Goal: Check status: Check status

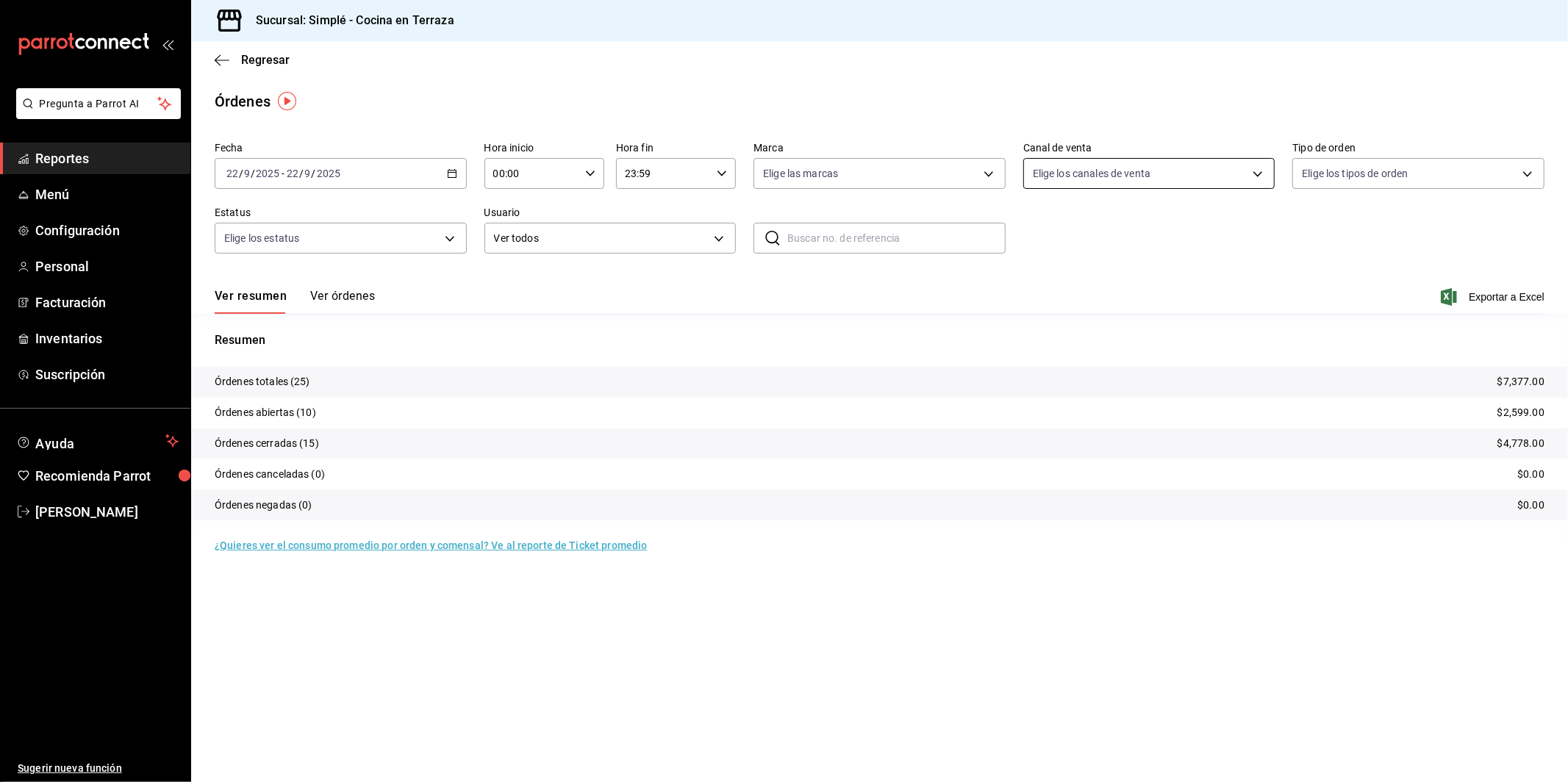
click at [1114, 173] on body "Pregunta a Parrot AI Reportes Menú Configuración Personal Facturación Inventari…" at bounding box center [784, 391] width 1568 height 782
click at [1071, 374] on span "DiDi Food" at bounding box center [1166, 379] width 205 height 16
type input "DIDI_FOOD"
checkbox input "true"
click at [1071, 374] on span "DiDi Food" at bounding box center [1166, 379] width 205 height 16
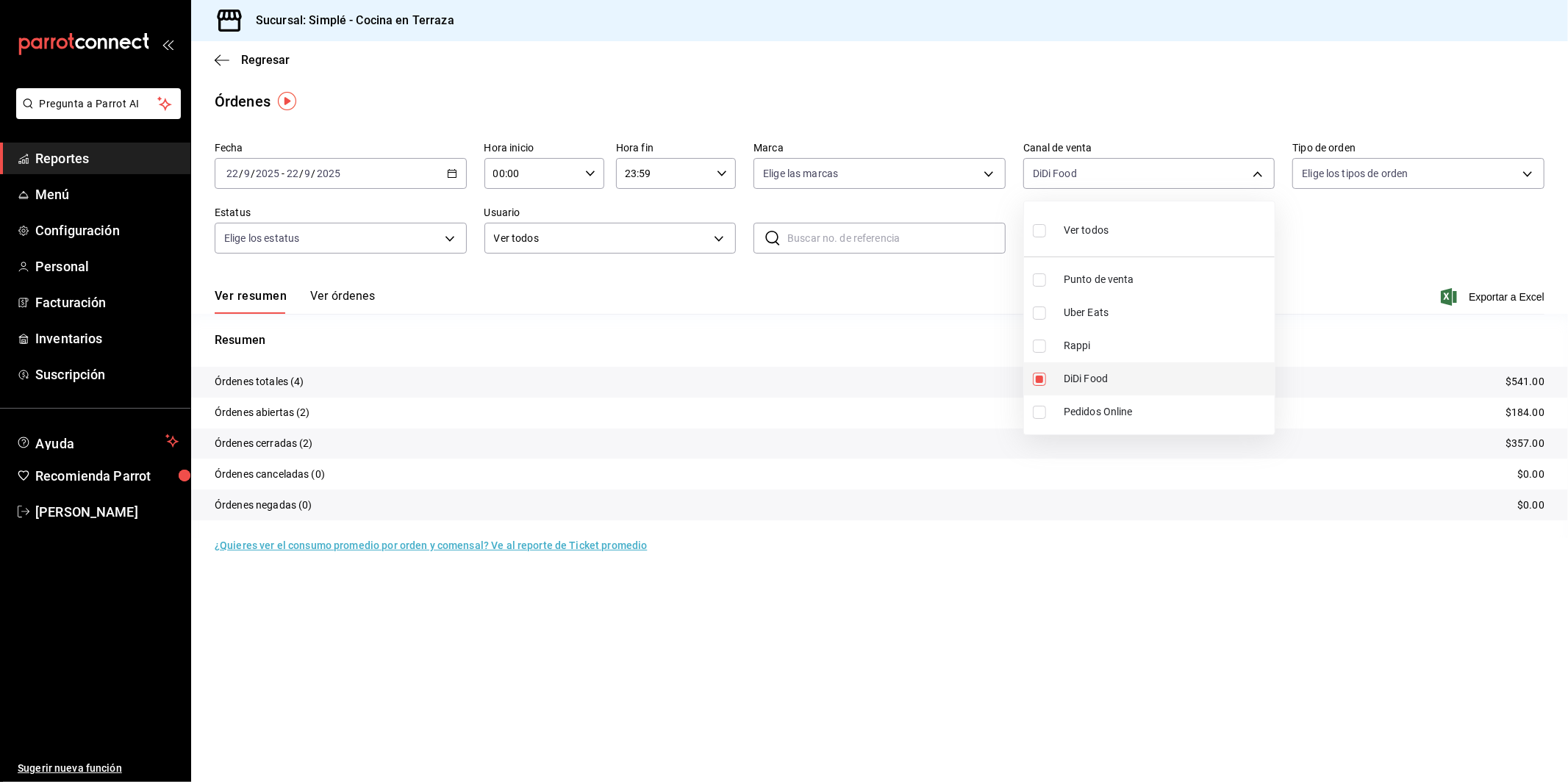
checkbox input "false"
click at [1083, 385] on span "DiDi Food" at bounding box center [1166, 379] width 205 height 16
type input "DIDI_FOOD"
checkbox input "true"
click at [1083, 385] on span "DiDi Food" at bounding box center [1166, 379] width 205 height 16
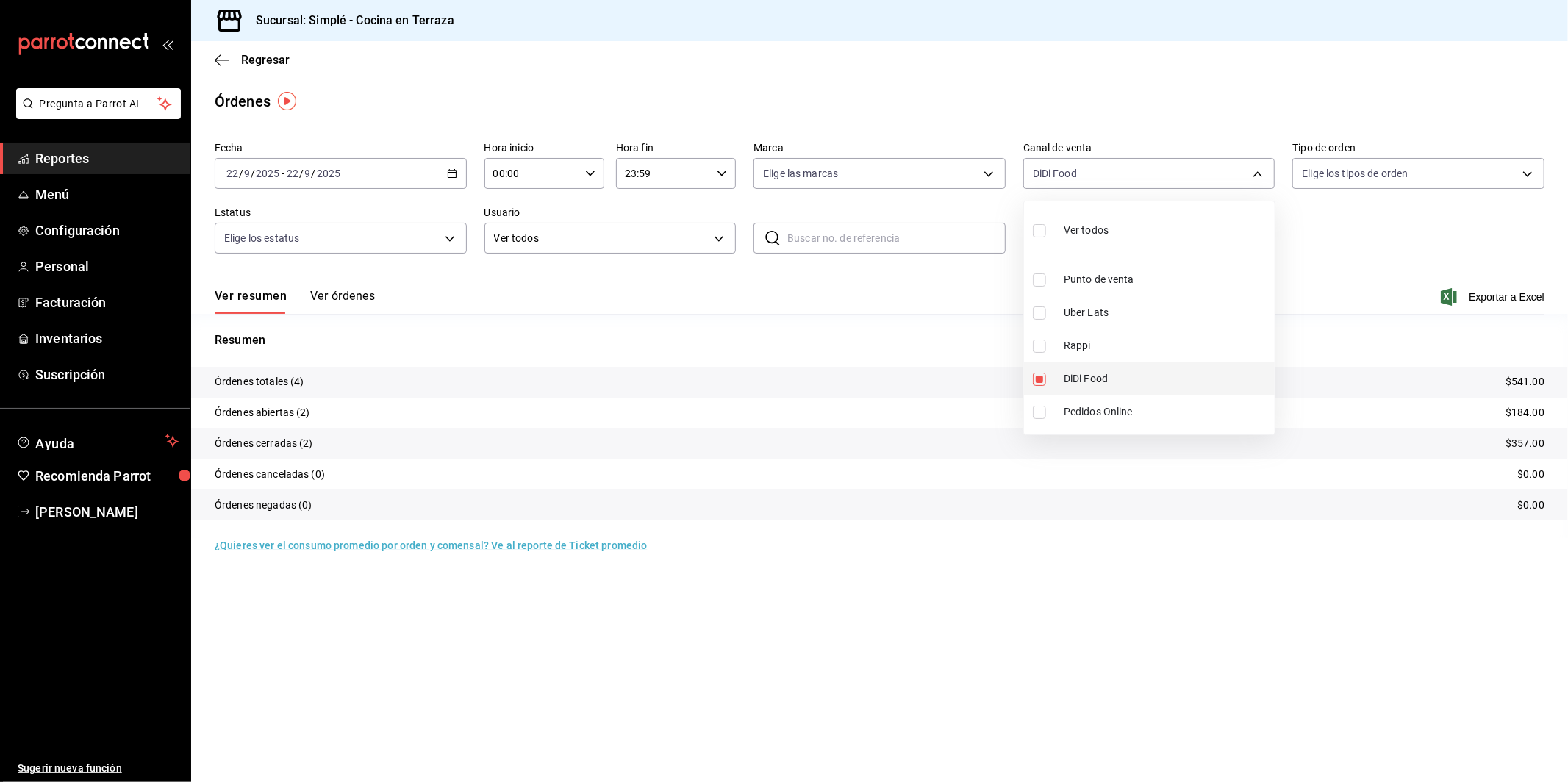
checkbox input "false"
click at [1089, 318] on span "Uber Eats" at bounding box center [1166, 313] width 205 height 16
type input "UBER_EATS"
checkbox input "true"
click at [1089, 318] on span "Uber Eats" at bounding box center [1166, 313] width 205 height 16
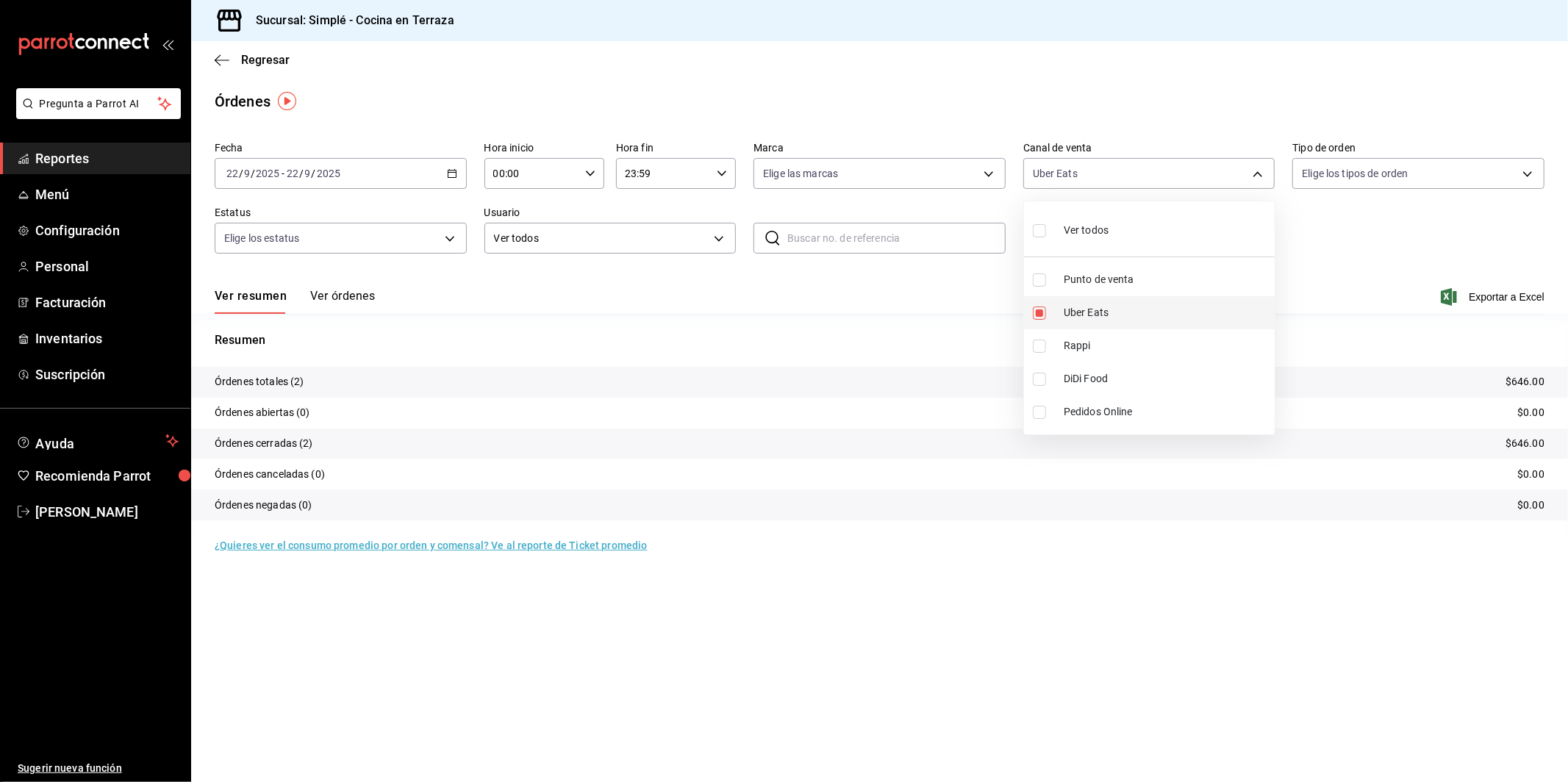
checkbox input "false"
click at [1407, 259] on div at bounding box center [784, 391] width 1568 height 782
click at [1171, 172] on body "Pregunta a Parrot AI Reportes Menú Configuración Personal Facturación Inventari…" at bounding box center [784, 391] width 1568 height 782
click at [1079, 371] on span "DiDi Food" at bounding box center [1166, 379] width 205 height 16
type input "DIDI_FOOD"
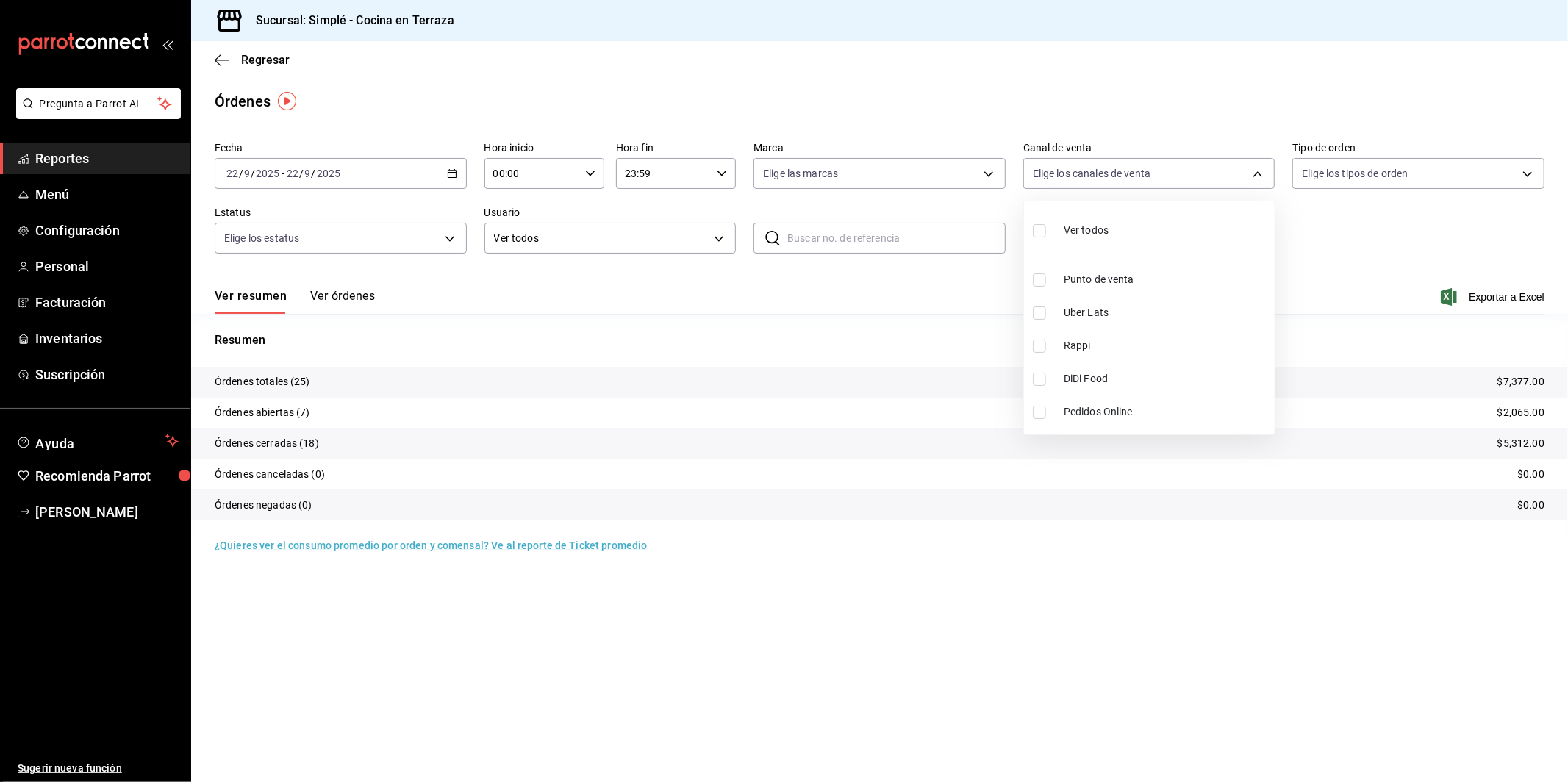
checkbox input "true"
click at [1079, 371] on span "DiDi Food" at bounding box center [1166, 379] width 205 height 16
checkbox input "false"
click at [1124, 305] on span "Uber Eats" at bounding box center [1166, 313] width 205 height 16
type input "UBER_EATS"
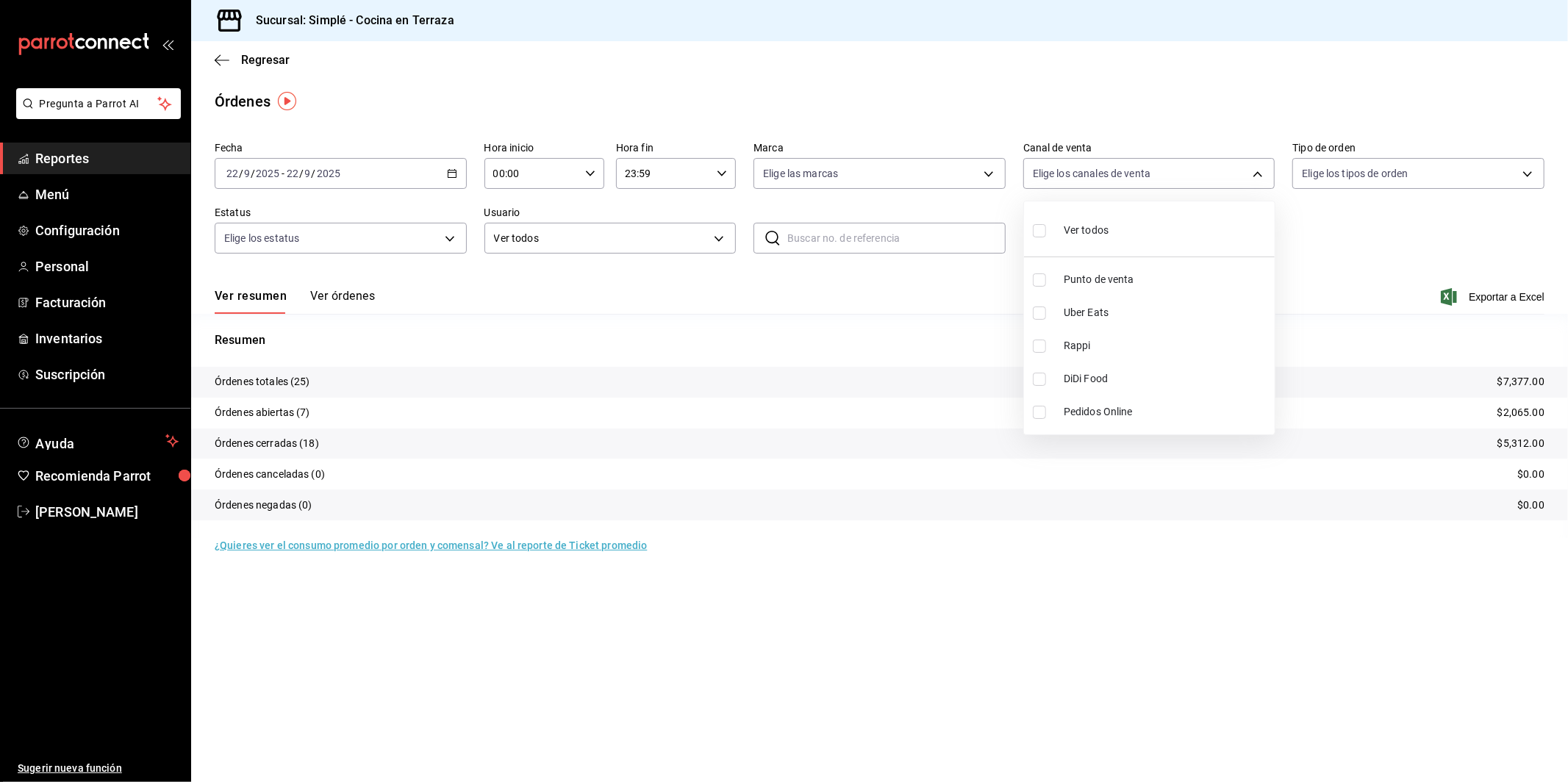
checkbox input "true"
click at [1452, 254] on div at bounding box center [784, 391] width 1568 height 782
click at [1139, 175] on body "Pregunta a Parrot AI Reportes Menú Configuración Personal Facturación Inventari…" at bounding box center [784, 391] width 1568 height 782
click at [1071, 307] on span "Uber Eats" at bounding box center [1166, 313] width 205 height 16
checkbox input "false"
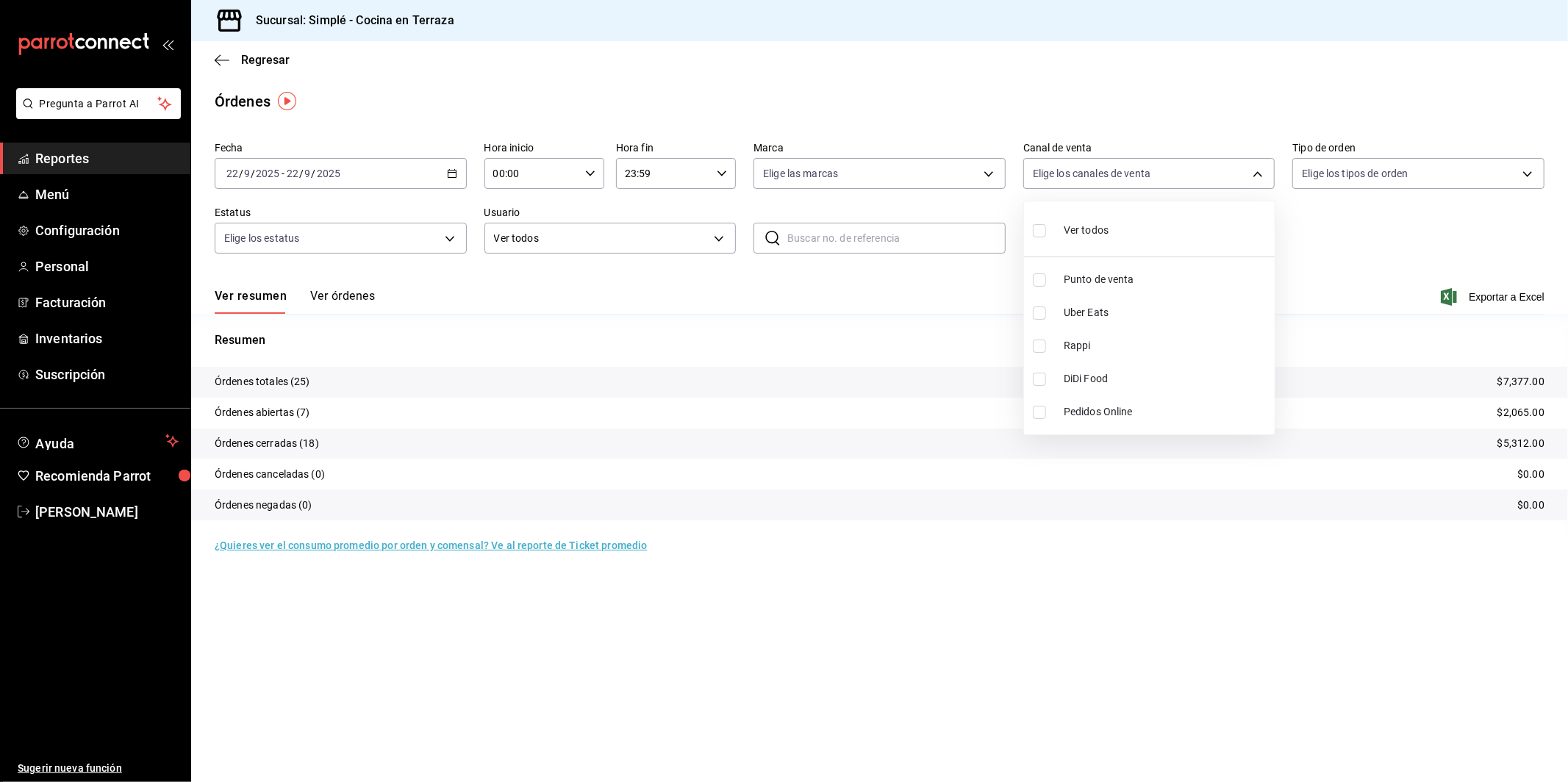
click at [1351, 270] on div at bounding box center [784, 391] width 1568 height 782
